Goal: Obtain resource: Download file/media

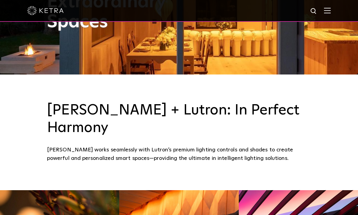
scroll to position [140, 0]
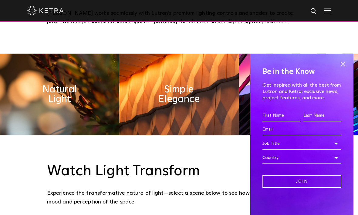
click at [345, 69] on span at bounding box center [342, 64] width 9 height 9
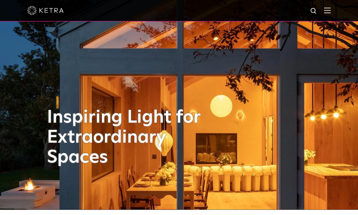
scroll to position [0, 0]
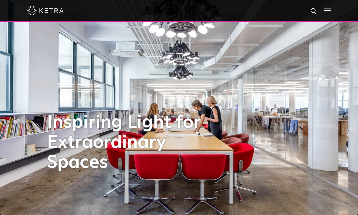
click at [327, 5] on div at bounding box center [178, 10] width 303 height 21
click at [326, 12] on img at bounding box center [327, 11] width 7 height 6
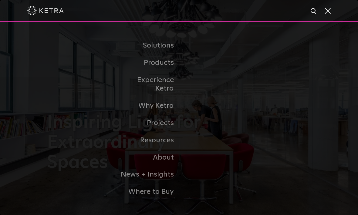
click at [0, 0] on link "Commercial Products" at bounding box center [0, 0] width 0 height 0
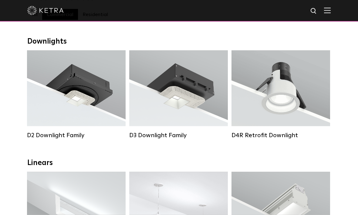
scroll to position [83, 0]
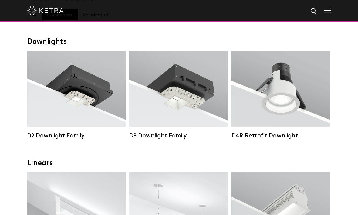
click at [68, 104] on div "Lumen Output: 1200 Colors: White / Black / Gloss Black / Silver / Bronze / Silv…" at bounding box center [76, 90] width 80 height 61
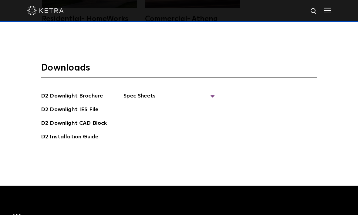
scroll to position [1532, 0]
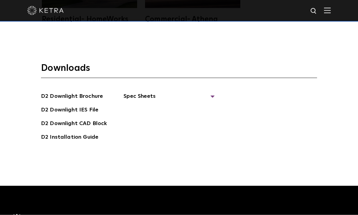
click at [208, 105] on span "Spec Sheets" at bounding box center [168, 98] width 91 height 13
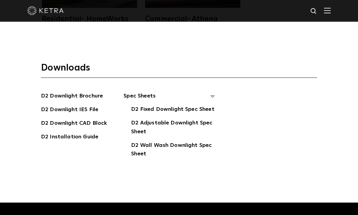
click at [198, 115] on link "D2 Fixed Downlight Spec Sheet" at bounding box center [172, 110] width 83 height 10
